Goal: Task Accomplishment & Management: Manage account settings

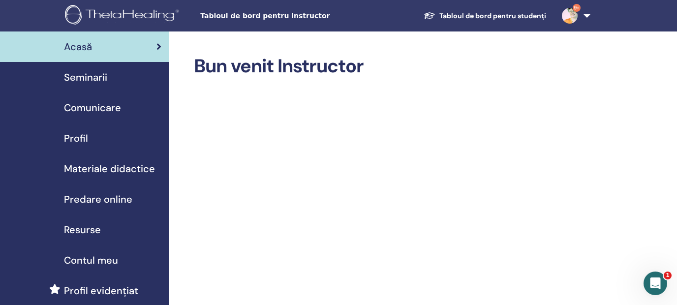
click at [88, 76] on span "Seminarii" at bounding box center [85, 77] width 43 height 15
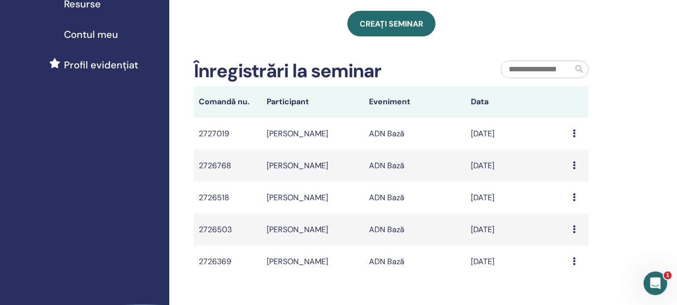
scroll to position [225, 0]
click at [576, 137] on icon at bounding box center [574, 134] width 3 height 8
click at [525, 111] on th "Data" at bounding box center [517, 103] width 102 height 32
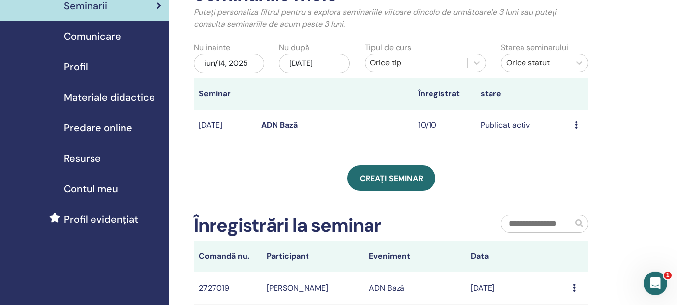
scroll to position [0, 0]
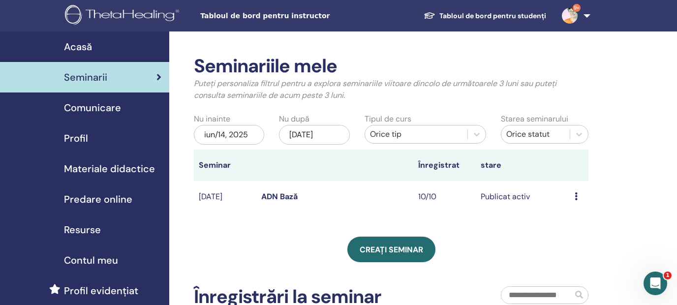
click at [576, 195] on icon at bounding box center [576, 196] width 3 height 8
click at [576, 217] on link "Editați | ×" at bounding box center [575, 218] width 34 height 10
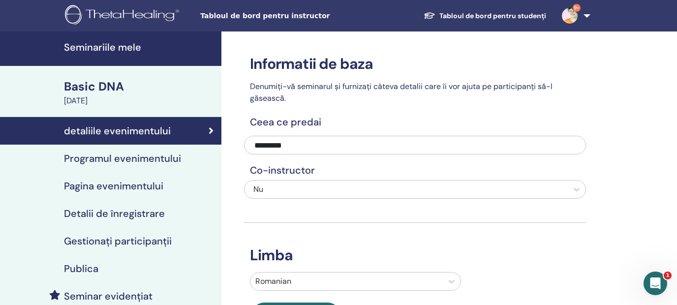
click at [114, 232] on link "Gestionați participanții" at bounding box center [111, 241] width 222 height 28
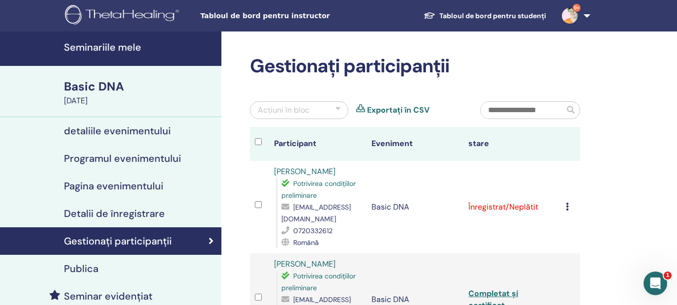
click at [569, 203] on icon at bounding box center [567, 207] width 3 height 8
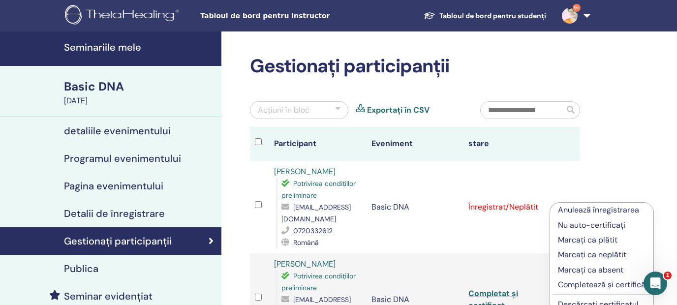
click at [594, 242] on p "Marcați ca plătit" at bounding box center [602, 240] width 88 height 12
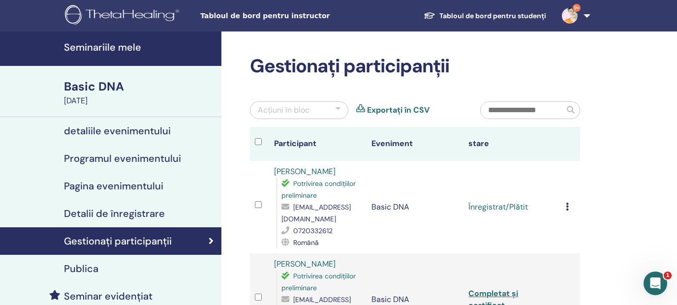
click at [569, 203] on icon at bounding box center [567, 207] width 3 height 8
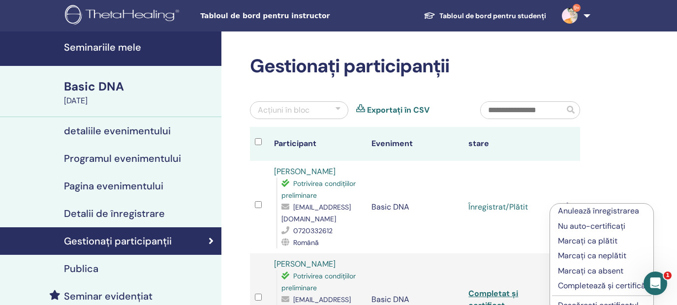
click at [590, 283] on p "Completează și certifică" at bounding box center [602, 286] width 88 height 12
